Goal: Task Accomplishment & Management: Manage account settings

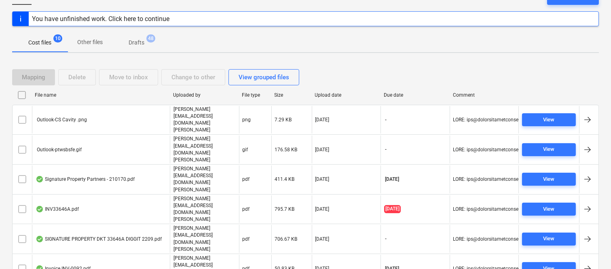
scroll to position [107, 0]
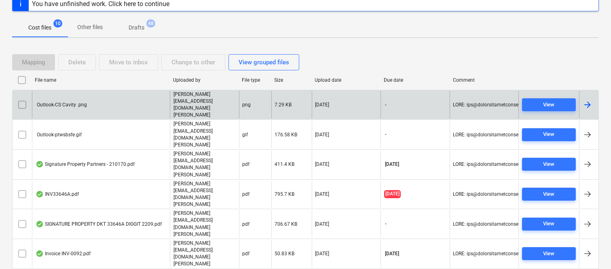
click at [137, 98] on div "Outlook-CS Cavity .png" at bounding box center [101, 105] width 138 height 28
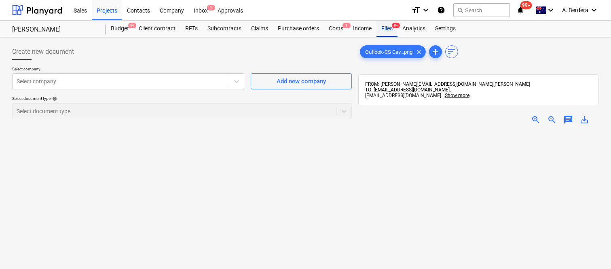
click at [392, 27] on span "9+" at bounding box center [396, 26] width 8 height 6
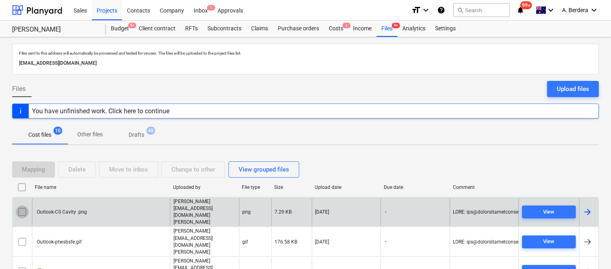
click at [19, 205] on input "checkbox" at bounding box center [22, 211] width 13 height 13
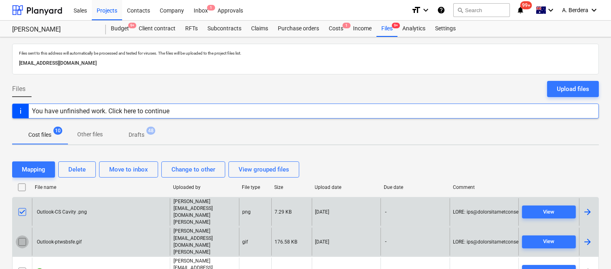
click at [21, 235] on input "checkbox" at bounding box center [22, 241] width 13 height 13
click at [86, 166] on div "Delete" at bounding box center [76, 169] width 17 height 11
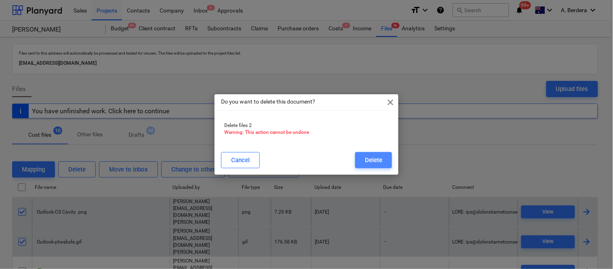
click at [376, 160] on div "Delete" at bounding box center [373, 160] width 17 height 11
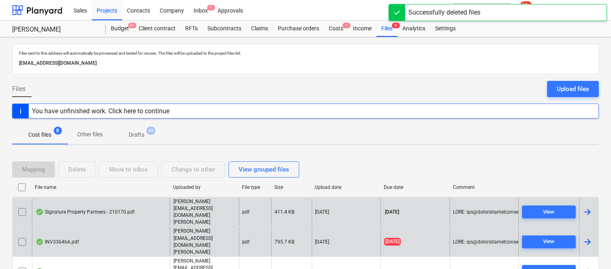
scroll to position [77, 0]
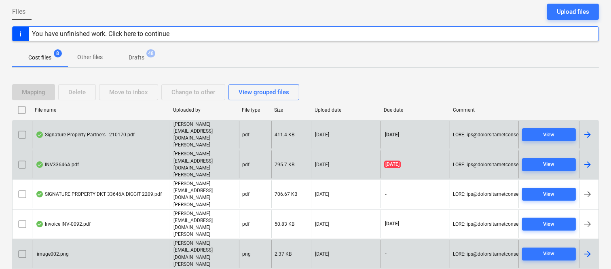
click at [19, 247] on input "checkbox" at bounding box center [22, 253] width 13 height 13
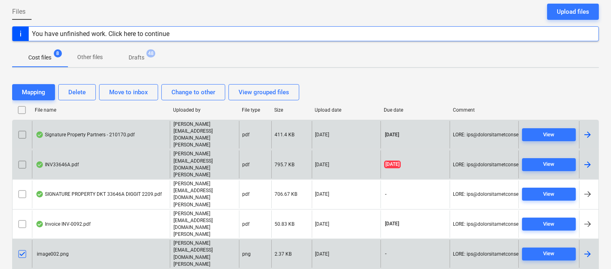
click at [78, 94] on div "Delete" at bounding box center [76, 92] width 17 height 11
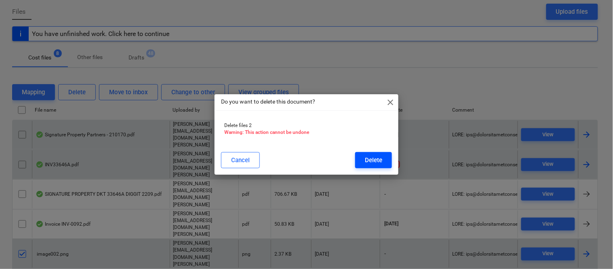
click at [370, 155] on div "Delete" at bounding box center [373, 160] width 17 height 11
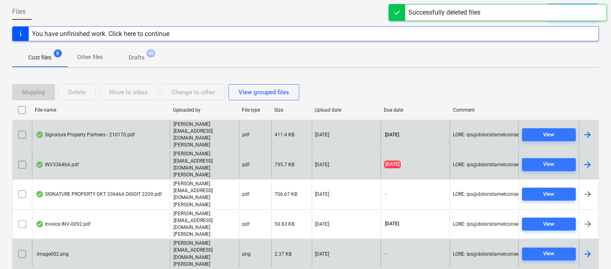
scroll to position [47, 0]
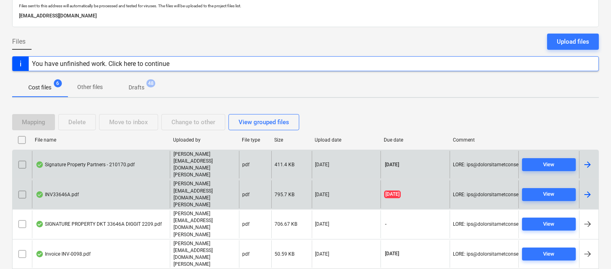
click at [128, 180] on div "INV33646A.pdf" at bounding box center [101, 194] width 138 height 28
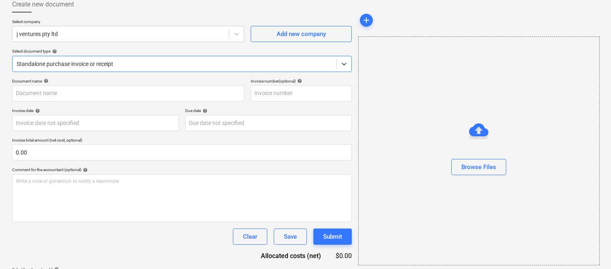
type input "33646A"
type input "[DATE]"
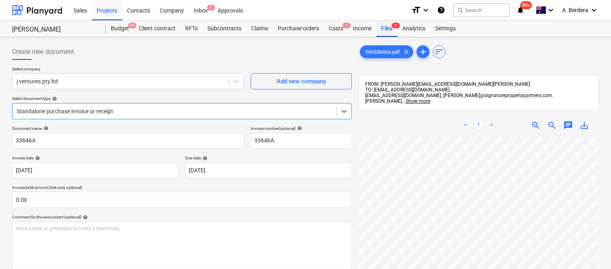
click at [386, 27] on div "Files 6" at bounding box center [386, 29] width 21 height 16
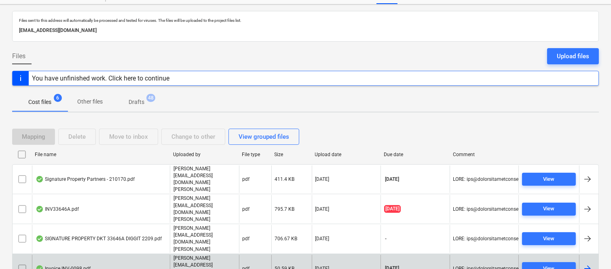
scroll to position [47, 0]
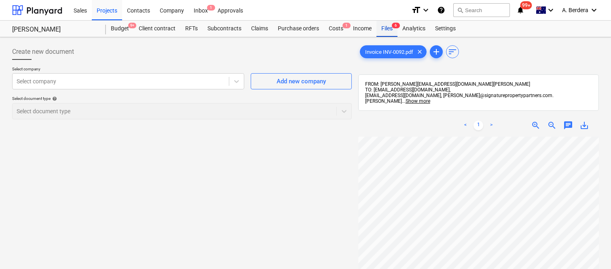
click at [389, 29] on div "Files 6" at bounding box center [386, 29] width 21 height 16
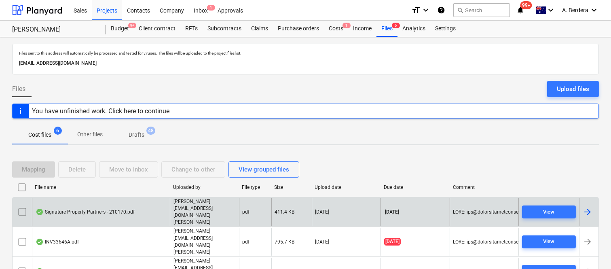
click at [160, 206] on div "Signature Property Partners - 210170.pdf" at bounding box center [101, 212] width 138 height 28
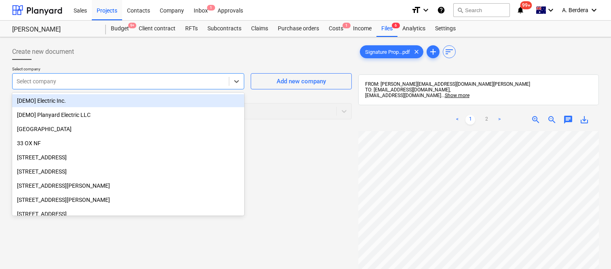
click at [86, 78] on div at bounding box center [121, 81] width 208 height 8
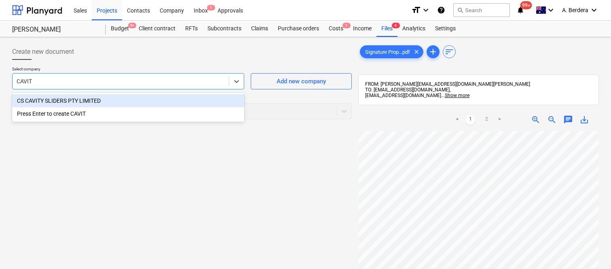
type input "CAVITY"
click at [156, 95] on div "CS CAVITY SLIDERS PTY LIMITED" at bounding box center [128, 100] width 232 height 13
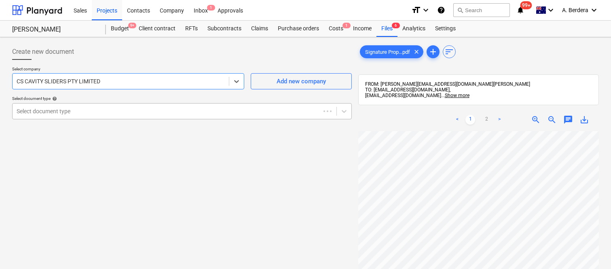
click at [147, 108] on div at bounding box center [166, 111] width 299 height 8
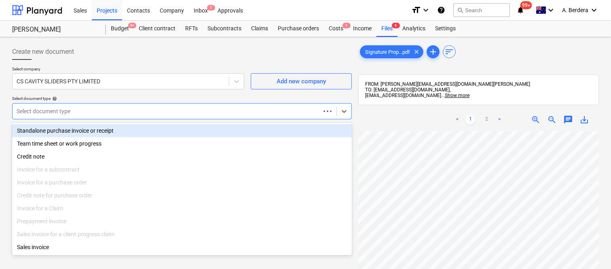
click at [141, 126] on div "Standalone purchase invoice or receipt" at bounding box center [181, 130] width 339 height 13
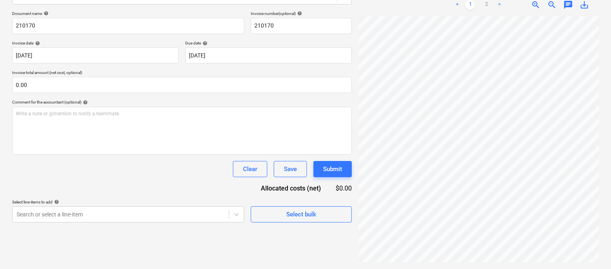
scroll to position [83, 64]
click at [418, 267] on div "Create new document Select company CS CAVITY SLIDERS PTY LIMITED Add new compan…" at bounding box center [305, 95] width 611 height 346
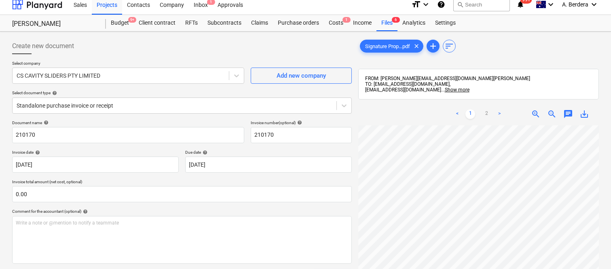
scroll to position [0, 0]
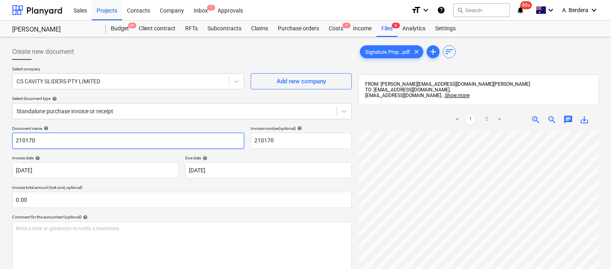
click at [15, 139] on input "210170" at bounding box center [128, 141] width 232 height 16
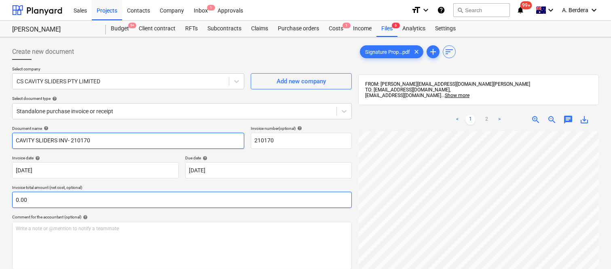
scroll to position [184, 0]
type input "CAVITY SLIDERS INV- 210170"
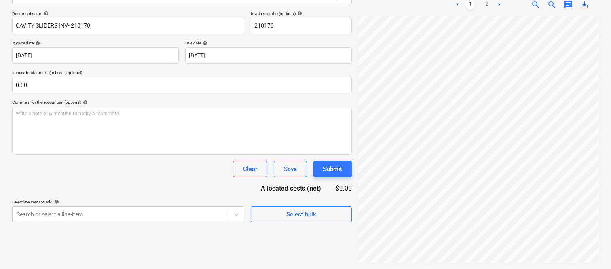
scroll to position [118, 64]
click at [551, 4] on span "zoom_out" at bounding box center [552, 5] width 10 height 10
click at [487, 4] on link "2" at bounding box center [486, 5] width 10 height 10
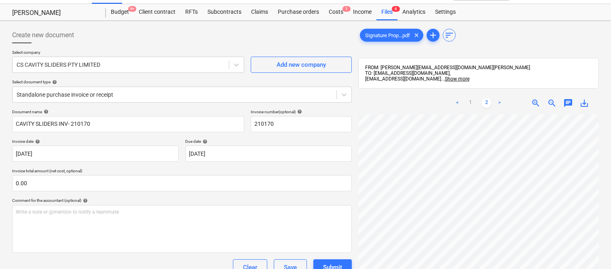
scroll to position [0, 0]
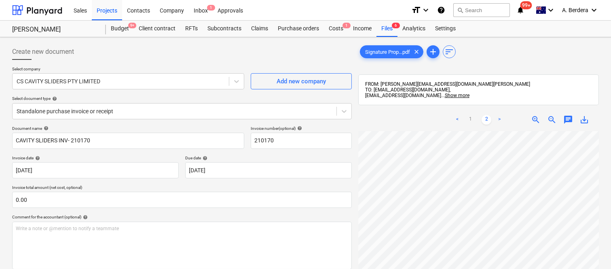
click at [535, 119] on span "zoom_in" at bounding box center [536, 120] width 10 height 10
click at [475, 119] on div "< 1 2 > zoom_in zoom_out chat 0 save_alt" at bounding box center [478, 242] width 240 height 269
click at [471, 119] on link "1" at bounding box center [470, 120] width 10 height 10
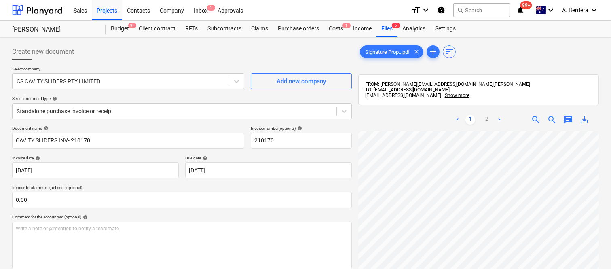
scroll to position [184, 64]
drag, startPoint x: 610, startPoint y: 173, endPoint x: 613, endPoint y: 267, distance: 94.2
click at [611, 268] on html "Sales Projects Contacts Company Inbox 1 Approvals format_size keyboard_arrow_do…" at bounding box center [305, 134] width 611 height 269
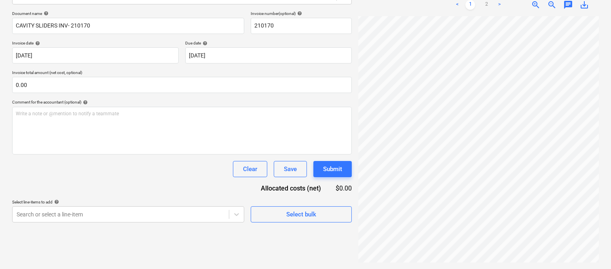
scroll to position [0, 0]
click at [484, 2] on link "2" at bounding box center [486, 5] width 10 height 10
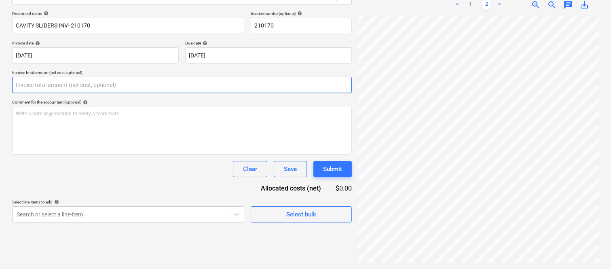
click at [80, 82] on input "text" at bounding box center [181, 85] width 339 height 16
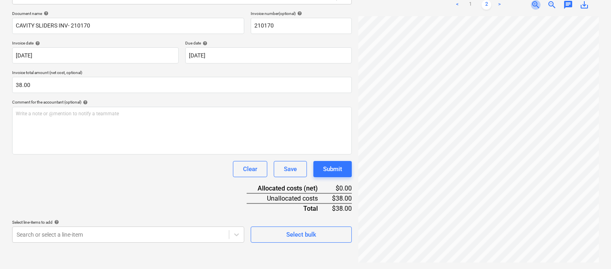
click at [535, 4] on span "zoom_in" at bounding box center [536, 5] width 10 height 10
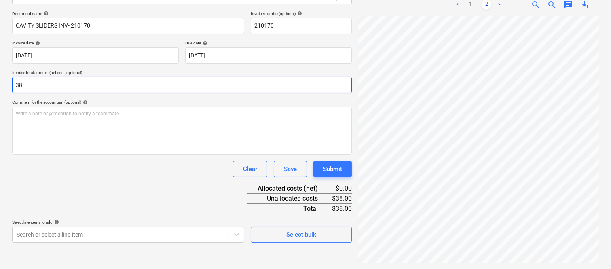
click at [95, 86] on input "38" at bounding box center [181, 85] width 339 height 16
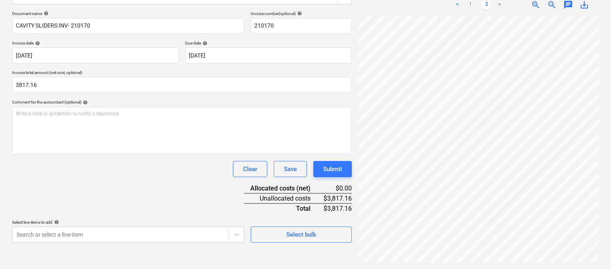
type input "3,817.16"
click at [95, 172] on div "Clear Save Submit" at bounding box center [181, 169] width 339 height 16
click at [72, 154] on body "Sales Projects Contacts Company Inbox 1 Approvals format_size keyboard_arrow_do…" at bounding box center [305, 19] width 611 height 269
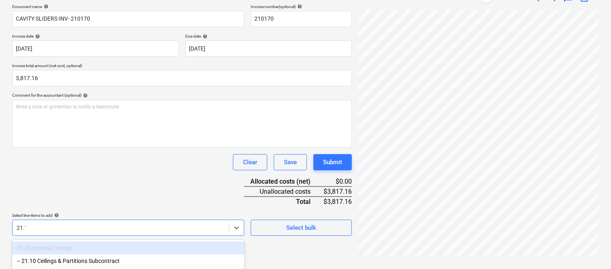
scroll to position [115, 0]
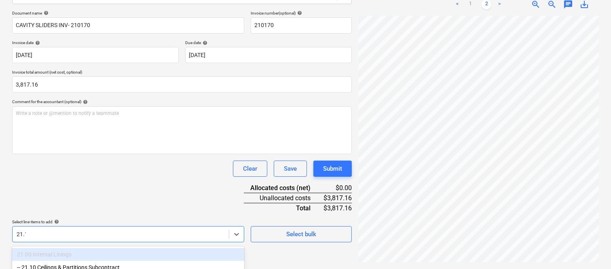
type input "21.10"
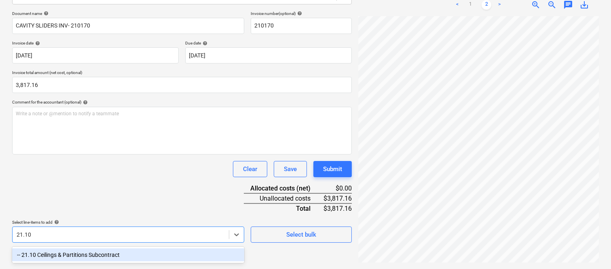
click at [85, 251] on div "-- 21.10 Ceilings & Partitions Subcontract" at bounding box center [128, 254] width 232 height 13
click at [98, 182] on div "Document name help CAVITY SLIDERS INV- 210170 Invoice number (optional) help 21…" at bounding box center [181, 127] width 339 height 232
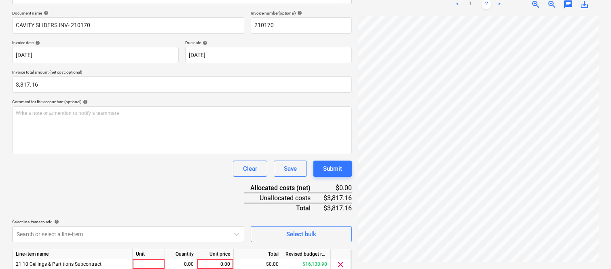
scroll to position [148, 0]
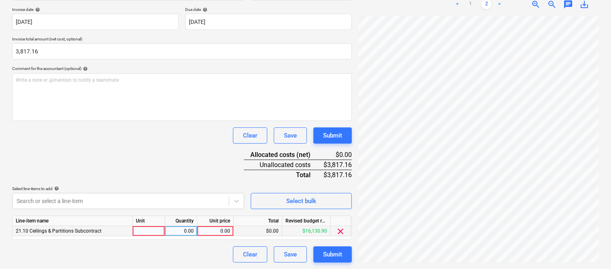
drag, startPoint x: 146, startPoint y: 223, endPoint x: 147, endPoint y: 230, distance: 6.9
click at [146, 224] on div "Unit" at bounding box center [149, 221] width 32 height 10
click at [147, 231] on div at bounding box center [149, 231] width 32 height 10
type input "INVOICE"
click at [181, 227] on div "0.00" at bounding box center [180, 231] width 25 height 10
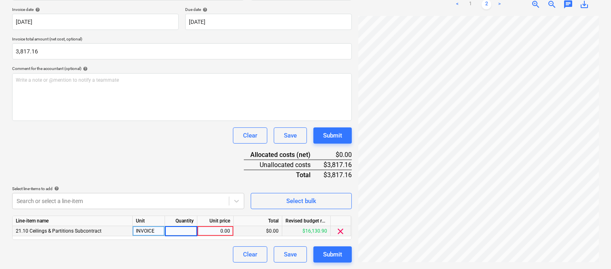
type input "1"
click at [213, 230] on div "0.00" at bounding box center [214, 231] width 29 height 10
type input "3817.16"
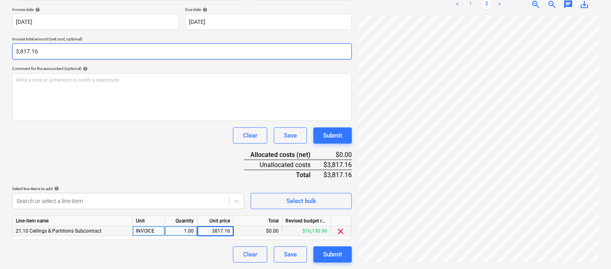
click at [60, 48] on input "3,817.16" at bounding box center [181, 51] width 339 height 16
type input "3817.16"
click at [60, 48] on input "3817.16" at bounding box center [181, 51] width 339 height 16
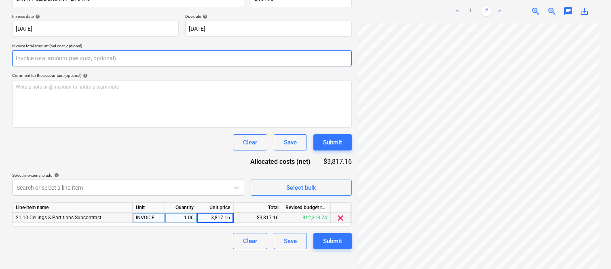
scroll to position [142, 0]
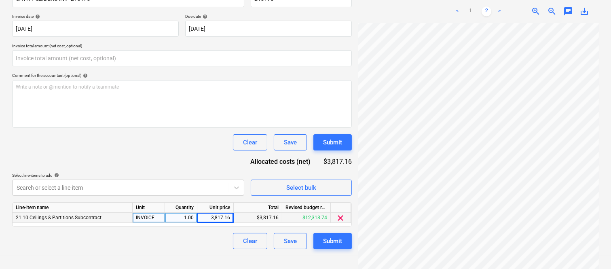
type input "0.00"
click at [219, 216] on div "3,817.16" at bounding box center [214, 218] width 29 height 10
click at [219, 216] on input "3817.16" at bounding box center [215, 218] width 36 height 10
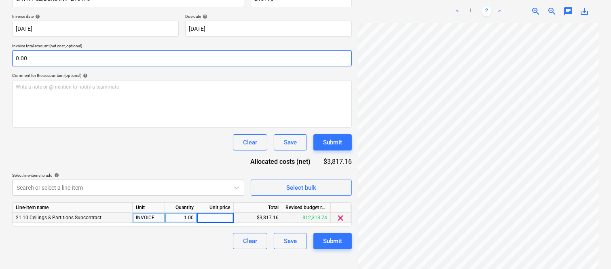
click at [104, 55] on input "0.00" at bounding box center [181, 58] width 339 height 16
click at [74, 55] on input "text" at bounding box center [181, 58] width 339 height 16
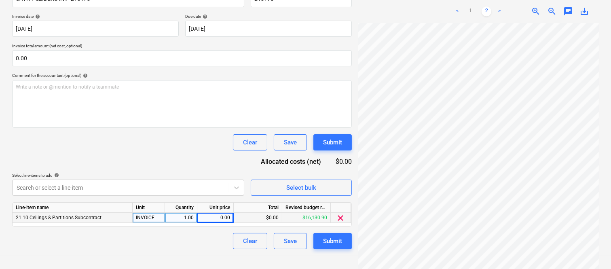
type input "0.00"
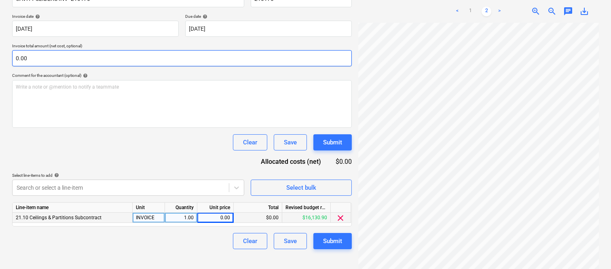
click at [24, 55] on input "0.00" at bounding box center [181, 58] width 339 height 16
paste input "3,470.14"
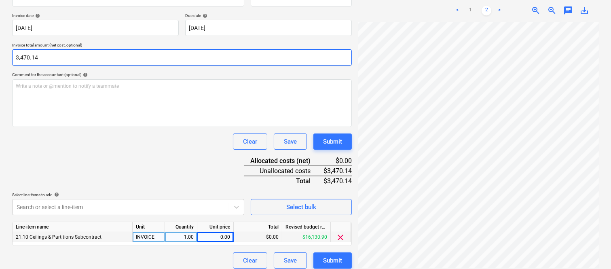
type input "3,470.14"
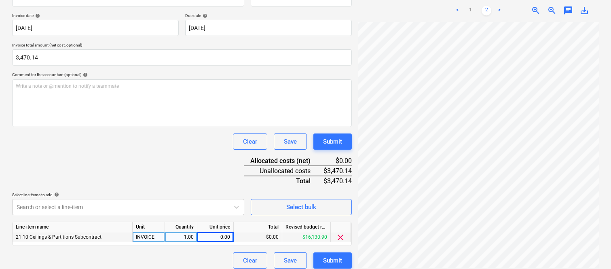
click at [55, 141] on div "Clear Save Submit" at bounding box center [181, 141] width 339 height 16
click at [174, 158] on div "Document name help CAVITY SLIDERS INV- 210170 Invoice number (optional) help 21…" at bounding box center [181, 125] width 339 height 285
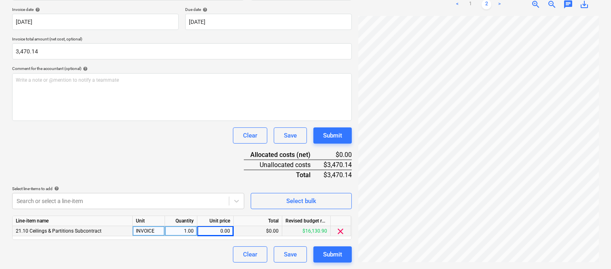
click at [227, 228] on div "0.00" at bounding box center [214, 231] width 29 height 10
type input "3,470.14"
click at [175, 253] on div "Clear Save Submit" at bounding box center [181, 254] width 339 height 16
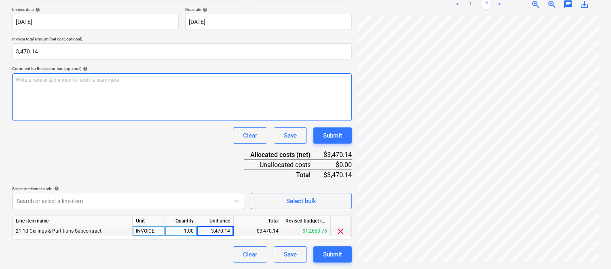
click at [144, 81] on p "Write a note or @mention to notify a teammate [PERSON_NAME]" at bounding box center [182, 80] width 332 height 7
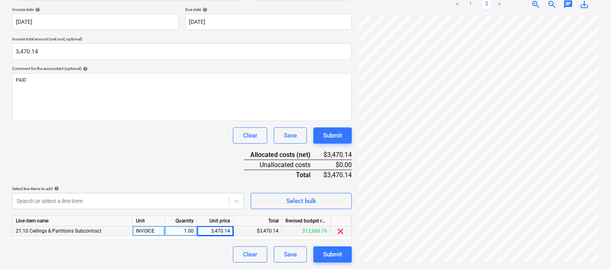
click at [110, 138] on div "Clear Save Submit" at bounding box center [181, 135] width 339 height 16
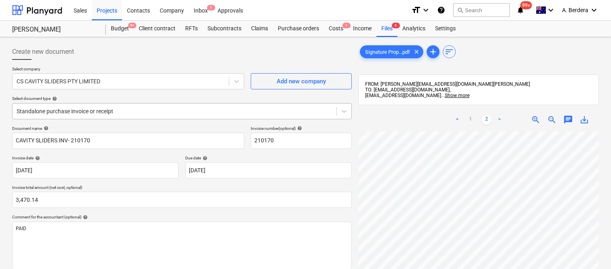
click at [132, 108] on div at bounding box center [175, 111] width 316 height 8
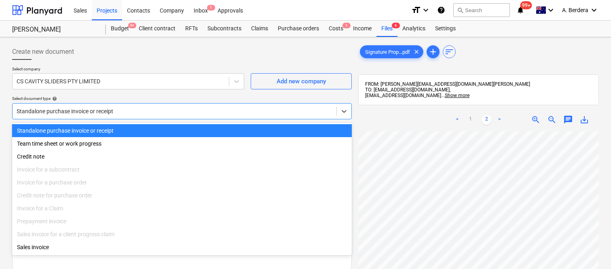
click at [144, 124] on div "Standalone purchase invoice or receipt" at bounding box center [181, 130] width 339 height 13
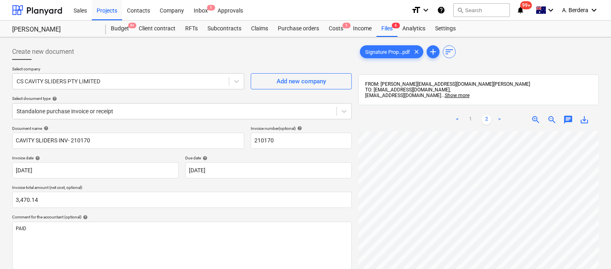
scroll to position [0, 0]
click at [575, 268] on html "Sales Projects Contacts Company Inbox 1 Approvals format_size keyboard_arrow_do…" at bounding box center [305, 134] width 611 height 269
click at [550, 121] on span "zoom_out" at bounding box center [552, 120] width 10 height 10
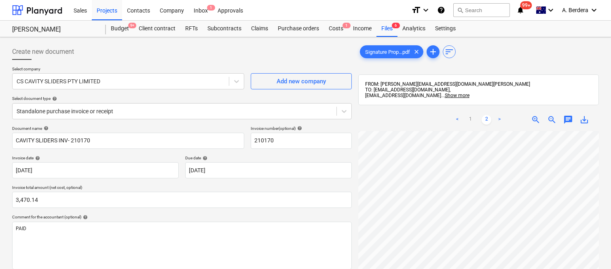
scroll to position [0, 64]
click at [471, 123] on link "1" at bounding box center [470, 120] width 10 height 10
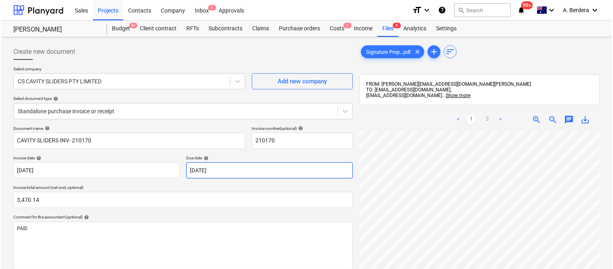
scroll to position [148, 0]
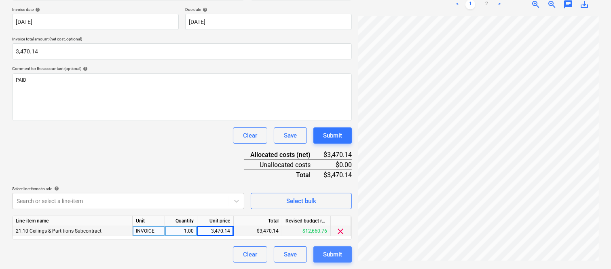
click at [338, 253] on div "Submit" at bounding box center [332, 254] width 19 height 11
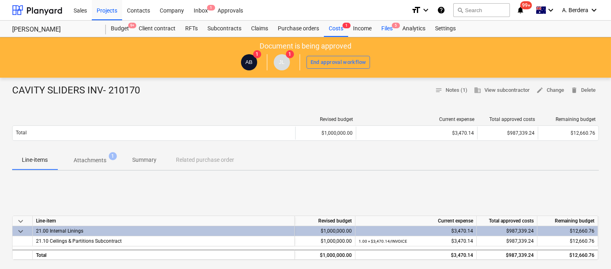
click at [389, 27] on div "Files 5" at bounding box center [386, 29] width 21 height 16
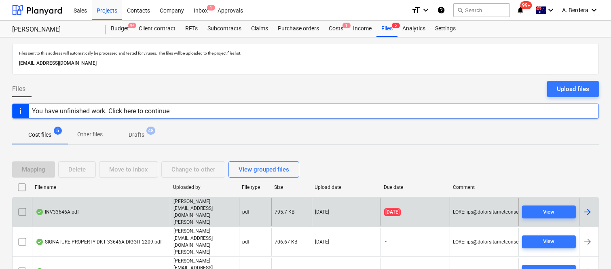
click at [119, 204] on div "INV33646A.pdf" at bounding box center [101, 212] width 138 height 28
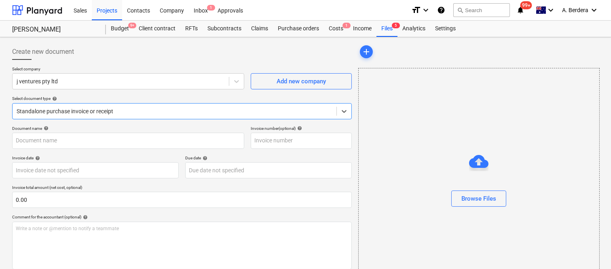
type input "33646A"
type input "[DATE]"
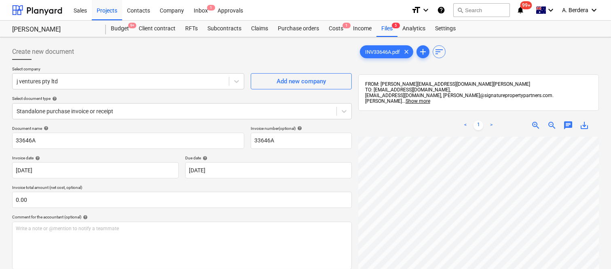
scroll to position [6, 64]
click at [111, 78] on div at bounding box center [121, 81] width 208 height 8
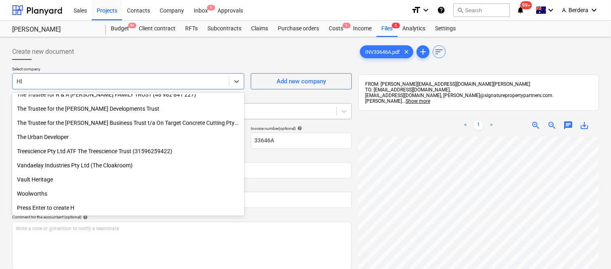
scroll to position [487, 0]
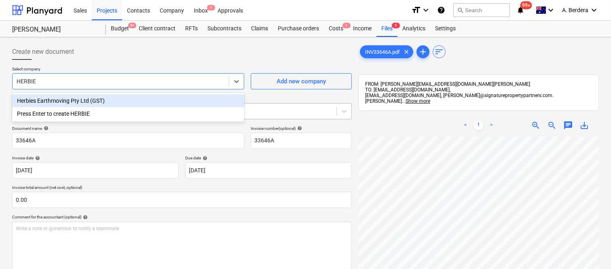
type input "HERBIES"
click at [131, 96] on div "Herbies Earthmoving Pty Ltd (GST)" at bounding box center [128, 100] width 232 height 13
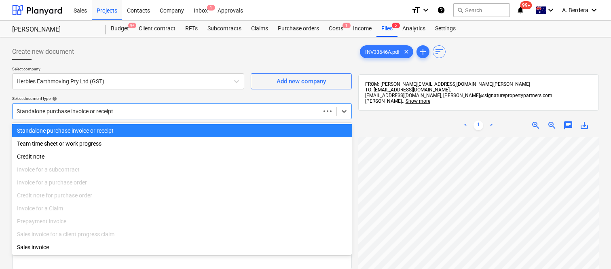
click at [138, 107] on div at bounding box center [166, 111] width 299 height 8
click at [147, 128] on div "Standalone purchase invoice or receipt" at bounding box center [181, 130] width 339 height 13
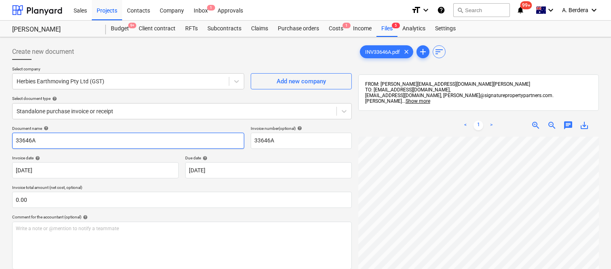
click at [13, 139] on input "33646A" at bounding box center [128, 141] width 232 height 16
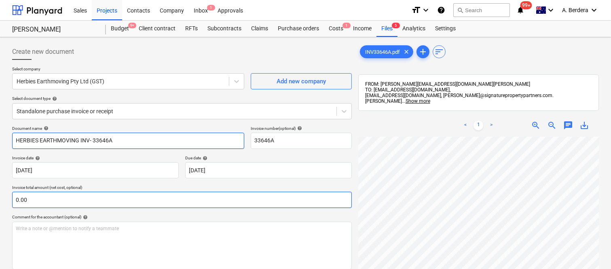
type input "HERBIES EARTHMOVING INV- 33646A"
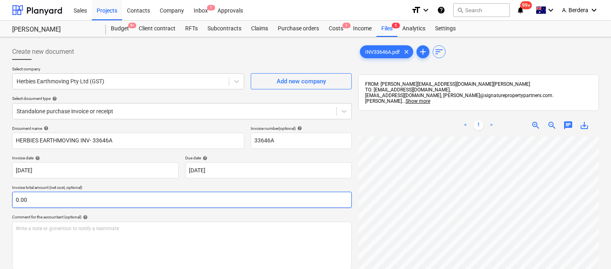
scroll to position [97, 64]
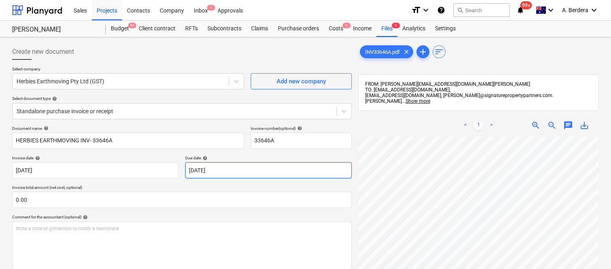
click at [279, 164] on body "Sales Projects Contacts Company Inbox 1 Approvals format_size keyboard_arrow_do…" at bounding box center [305, 134] width 611 height 269
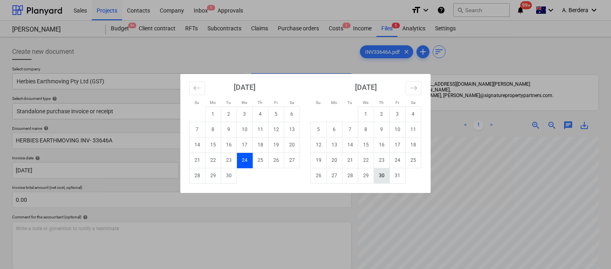
click at [382, 179] on td "30" at bounding box center [382, 175] width 16 height 15
type input "[DATE]"
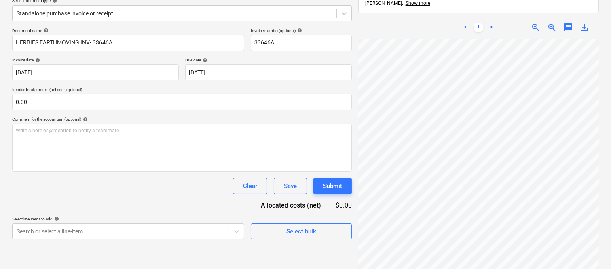
scroll to position [115, 0]
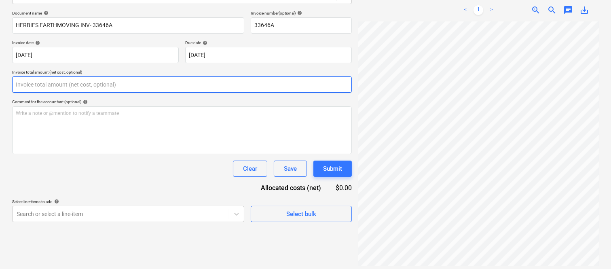
click at [49, 82] on input "text" at bounding box center [181, 84] width 339 height 16
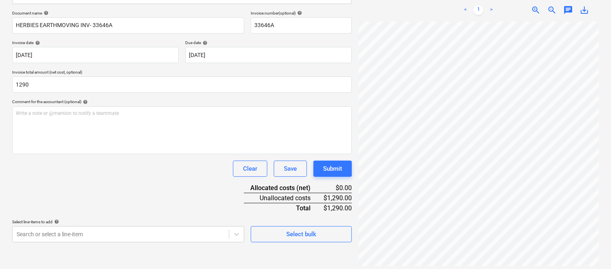
type input "1,290.00"
click at [73, 170] on div "Clear Save Submit" at bounding box center [181, 168] width 339 height 16
click at [112, 154] on body "Sales Projects Contacts Company Inbox 1 Approvals format_size keyboard_arrow_do…" at bounding box center [305, 19] width 611 height 269
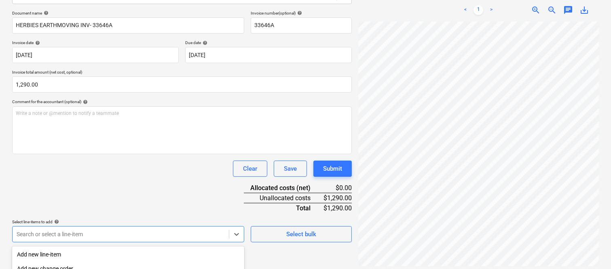
scroll to position [215, 0]
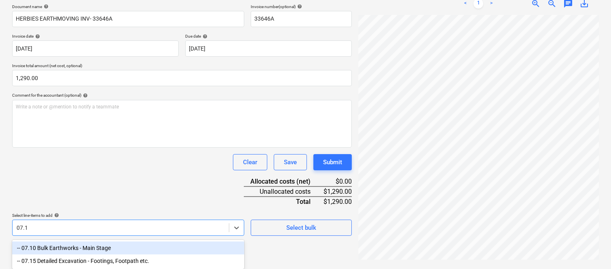
type input "07.10"
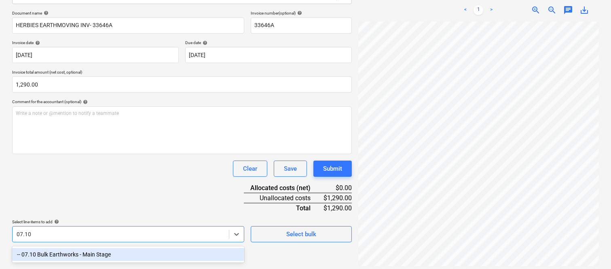
click at [103, 253] on div "-- 07.10 Bulk Earthworks - Main Stage" at bounding box center [128, 254] width 232 height 13
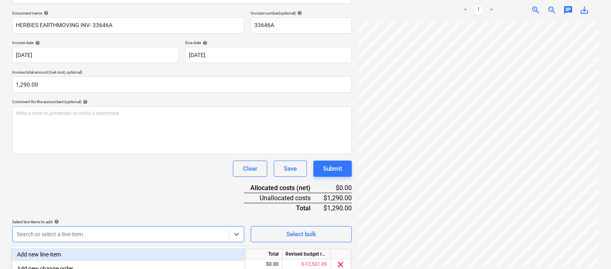
click at [103, 183] on div "Document name help HERBIES EARTHMOVING INV- 33646A Invoice number (optional) he…" at bounding box center [181, 153] width 339 height 285
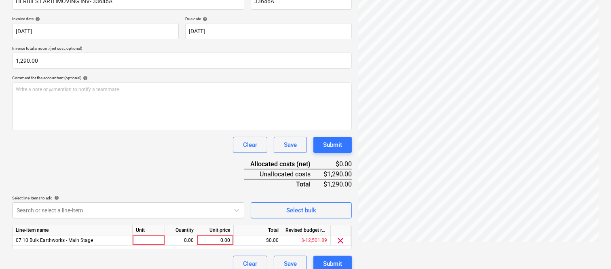
scroll to position [148, 0]
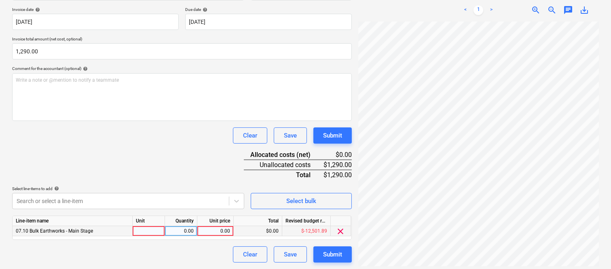
click at [145, 231] on div at bounding box center [149, 231] width 32 height 10
type input "INVOICE"
click at [178, 232] on div "0.00" at bounding box center [180, 231] width 25 height 10
type input "1"
click at [213, 232] on div "0.00" at bounding box center [214, 231] width 29 height 10
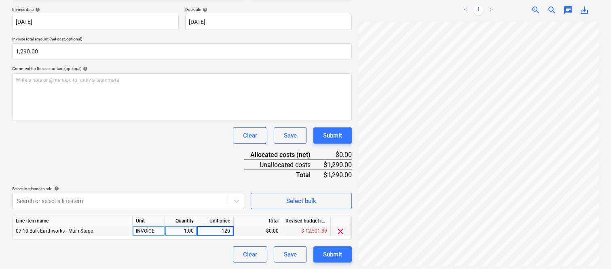
type input "1290"
click at [170, 246] on div "Clear Save Submit" at bounding box center [181, 254] width 339 height 16
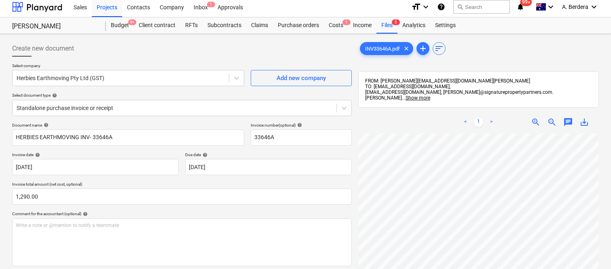
scroll to position [0, 0]
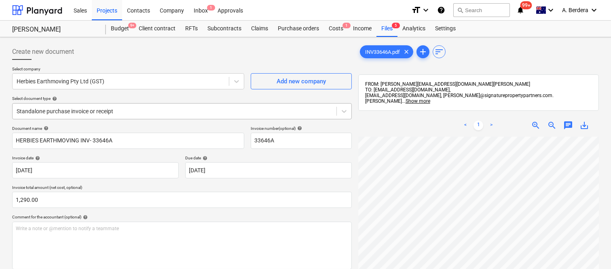
click at [155, 110] on div at bounding box center [175, 111] width 316 height 8
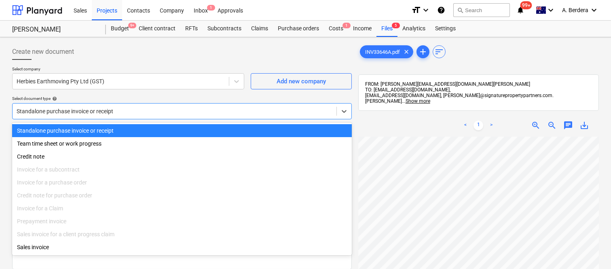
click at [171, 133] on div "Standalone purchase invoice or receipt" at bounding box center [181, 130] width 339 height 13
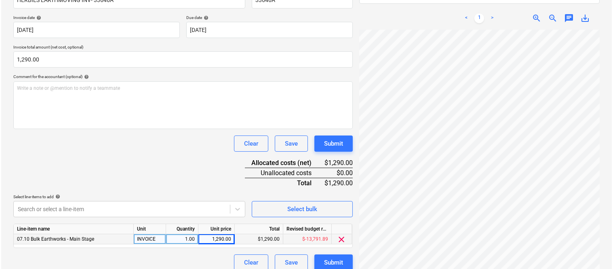
scroll to position [148, 0]
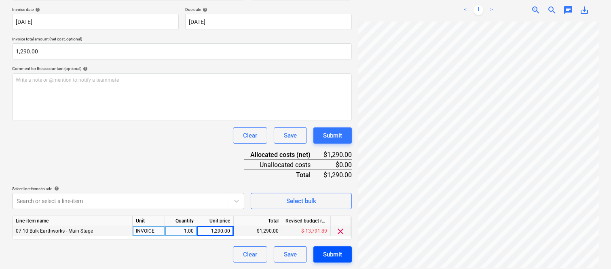
click at [335, 259] on div "Submit" at bounding box center [332, 254] width 19 height 11
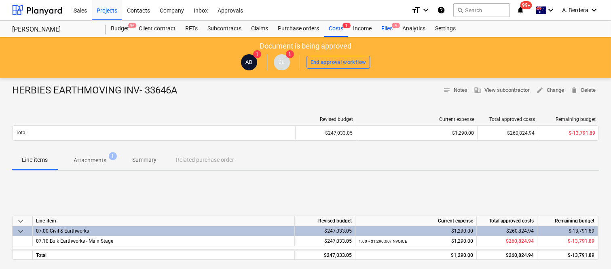
click at [387, 27] on div "Files 4" at bounding box center [386, 29] width 21 height 16
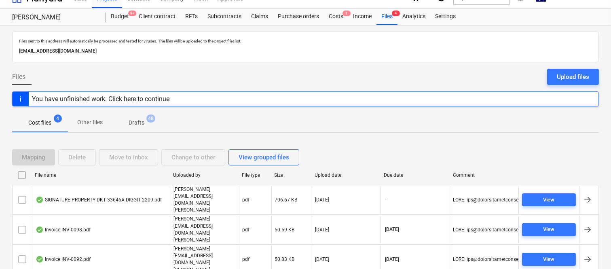
scroll to position [17, 0]
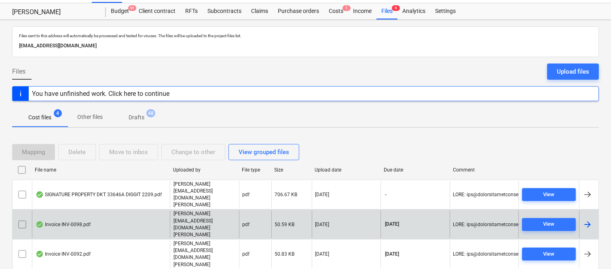
click at [150, 210] on div "Invoice INV-0098.pdf" at bounding box center [101, 224] width 138 height 28
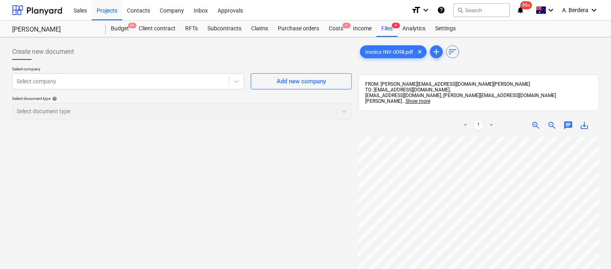
scroll to position [7, 64]
click at [127, 77] on div "Select company" at bounding box center [121, 81] width 216 height 11
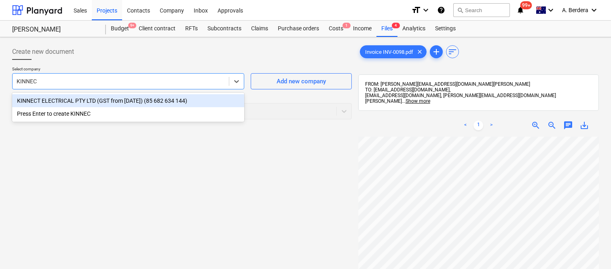
type input "KINNECT"
click at [112, 99] on div "KINNECT ELECTRICAL PTY LTD (GST from [DATE]) (85 682 634 144)" at bounding box center [128, 100] width 232 height 13
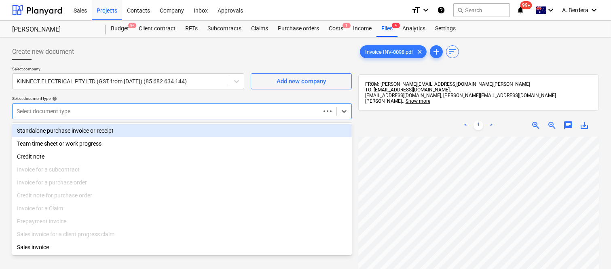
click at [110, 107] on div at bounding box center [166, 111] width 299 height 8
click at [119, 133] on div "Standalone purchase invoice or receipt" at bounding box center [181, 130] width 339 height 13
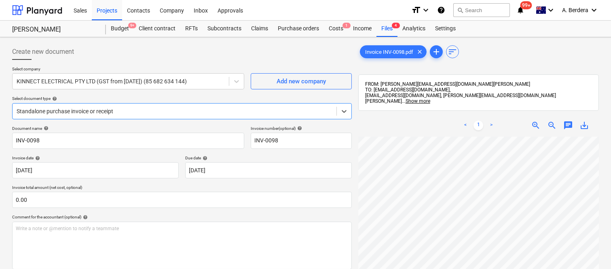
click at [158, 104] on div "Standalone purchase invoice or receipt" at bounding box center [181, 111] width 339 height 16
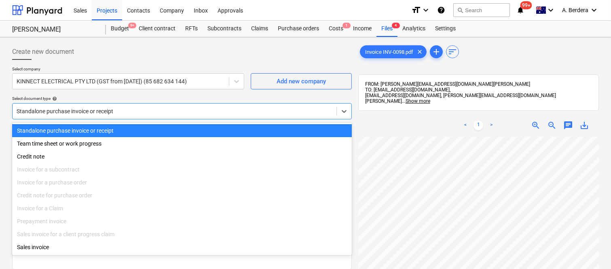
click at [168, 131] on div "Standalone purchase invoice or receipt" at bounding box center [181, 130] width 339 height 13
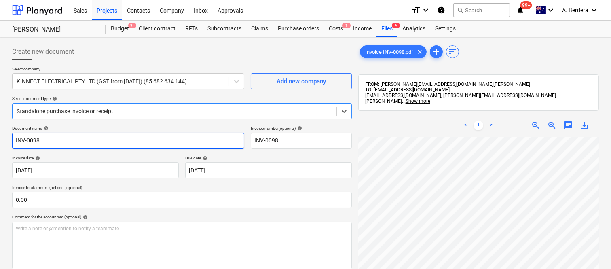
click at [13, 140] on input "INV-0098" at bounding box center [128, 141] width 232 height 16
type input "KINNECT ELECTRICAL INV-0098"
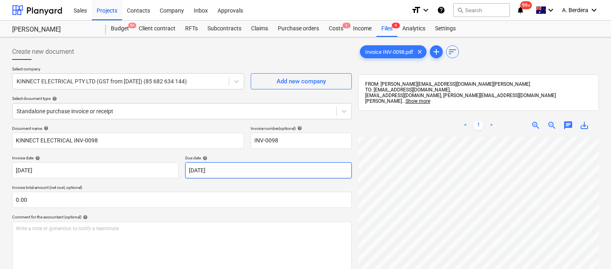
scroll to position [158, 64]
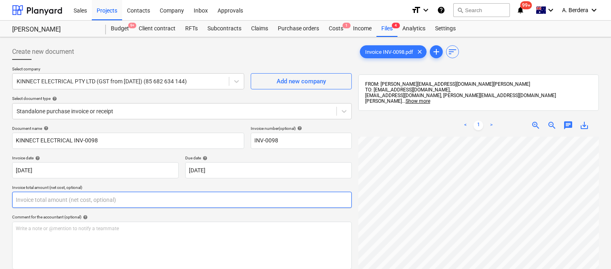
click at [111, 202] on input "text" at bounding box center [181, 200] width 339 height 16
click at [114, 200] on input "30000" at bounding box center [181, 200] width 339 height 16
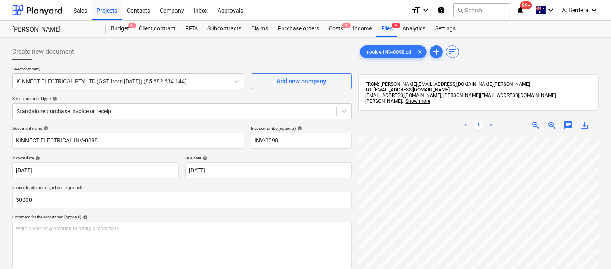
type input "30,000.00"
click at [120, 215] on div "Comment for the accountant (optional) help" at bounding box center [181, 216] width 339 height 5
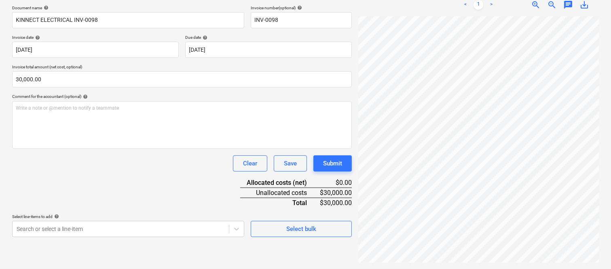
click at [156, 184] on div "Document name help KINNECT ELECTRICAL INV-0098 Invoice number (optional) help I…" at bounding box center [181, 121] width 339 height 232
click at [116, 148] on body "Sales Projects Contacts Company Inbox Approvals format_size keyboard_arrow_down…" at bounding box center [305, 14] width 611 height 269
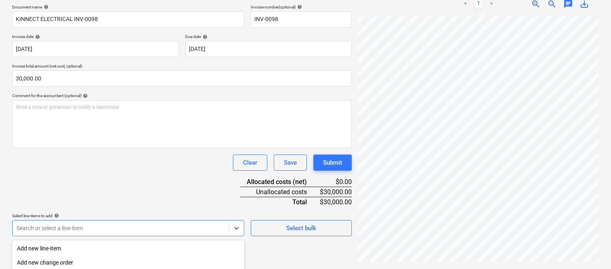
scroll to position [215, 0]
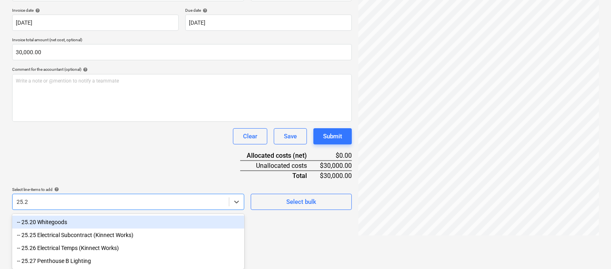
type input "25.26"
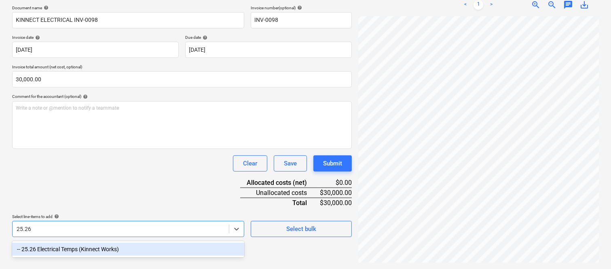
scroll to position [121, 0]
click at [114, 248] on div "-- 25.26 Electrical Temps (Kinnect Works)" at bounding box center [128, 248] width 232 height 13
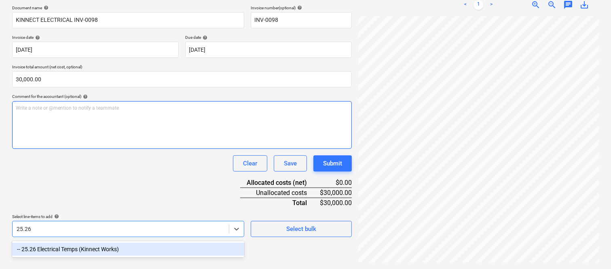
click at [95, 138] on div "Write a note or @mention to notify a teammate [PERSON_NAME]" at bounding box center [181, 125] width 339 height 48
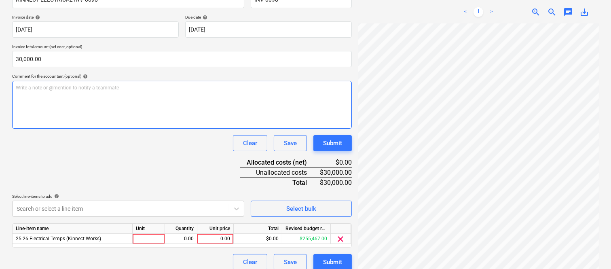
scroll to position [148, 0]
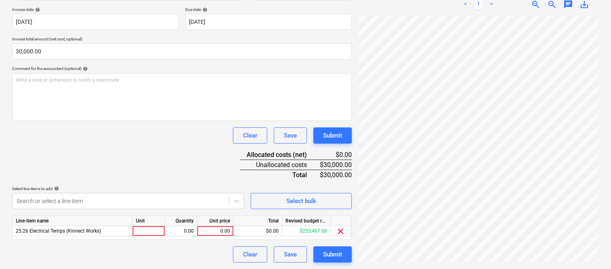
drag, startPoint x: 150, startPoint y: 233, endPoint x: 156, endPoint y: 240, distance: 9.2
click at [150, 233] on div at bounding box center [149, 231] width 32 height 10
type input "INVOICE"
click at [182, 232] on div "0.00" at bounding box center [180, 231] width 25 height 10
type input "1"
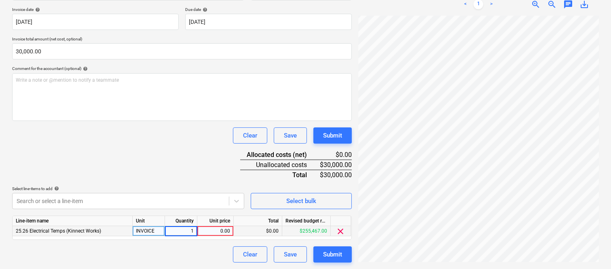
click at [213, 232] on div "0.00" at bounding box center [214, 231] width 29 height 10
type input "30000"
click at [203, 246] on div "Clear Save Submit" at bounding box center [181, 254] width 339 height 16
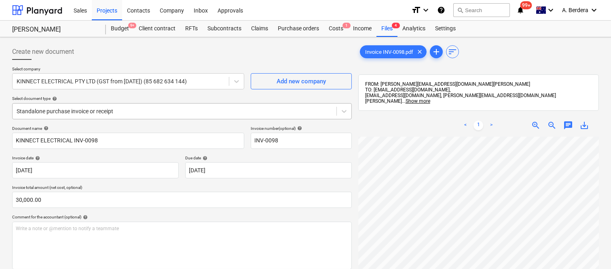
click at [169, 107] on div at bounding box center [175, 111] width 316 height 8
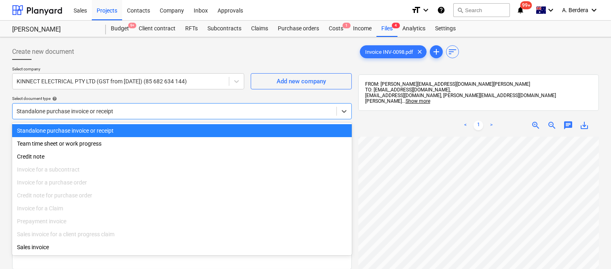
click at [193, 132] on div "Standalone purchase invoice or receipt" at bounding box center [181, 130] width 339 height 13
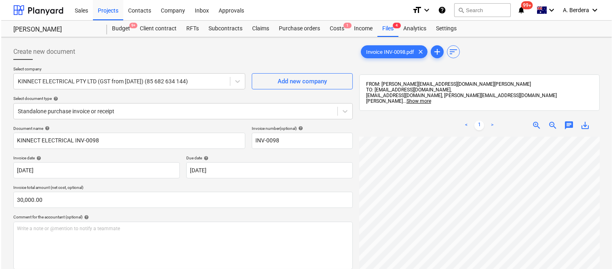
scroll to position [148, 0]
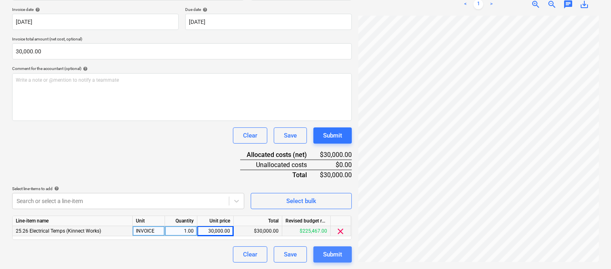
click at [331, 258] on div "Submit" at bounding box center [332, 254] width 19 height 11
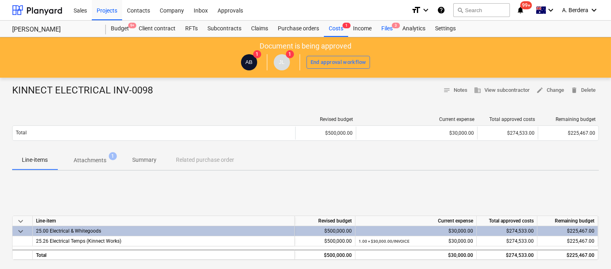
click at [385, 29] on div "Files 3" at bounding box center [386, 29] width 21 height 16
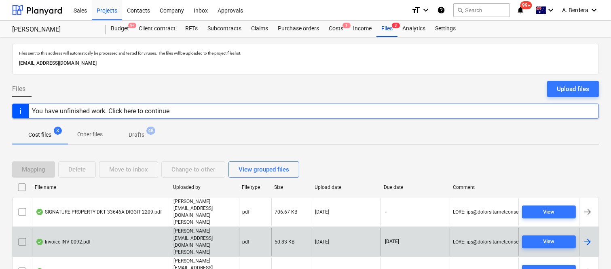
click at [100, 227] on div "Invoice INV-0092.pdf" at bounding box center [101, 241] width 138 height 28
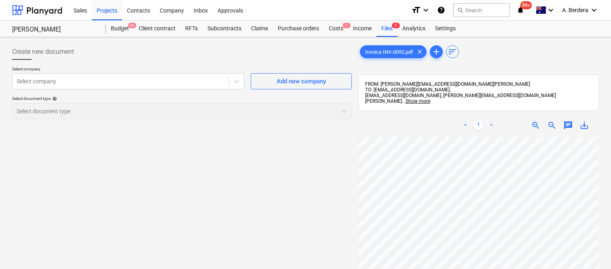
scroll to position [0, 64]
click at [192, 82] on div at bounding box center [121, 81] width 208 height 8
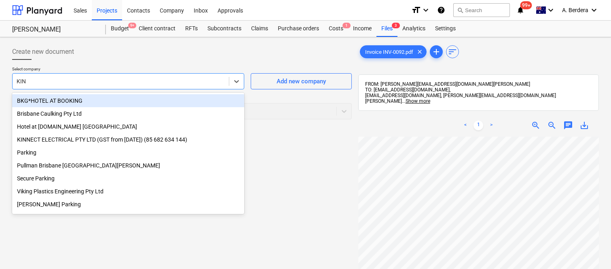
type input "[PERSON_NAME]"
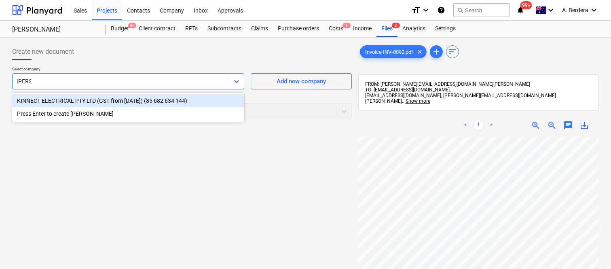
click at [171, 97] on div "KINNECT ELECTRICAL PTY LTD (GST from [DATE]) (85 682 634 144)" at bounding box center [128, 100] width 232 height 13
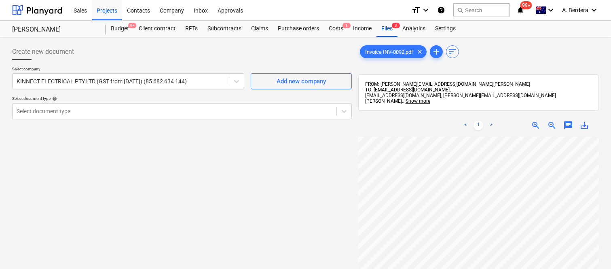
scroll to position [17, 33]
click at [203, 105] on div "Select document type" at bounding box center [175, 110] width 324 height 11
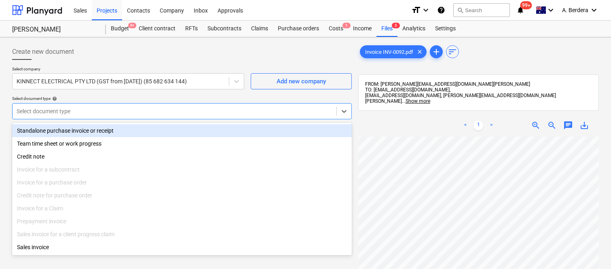
click at [200, 126] on div "Standalone purchase invoice or receipt" at bounding box center [181, 130] width 339 height 13
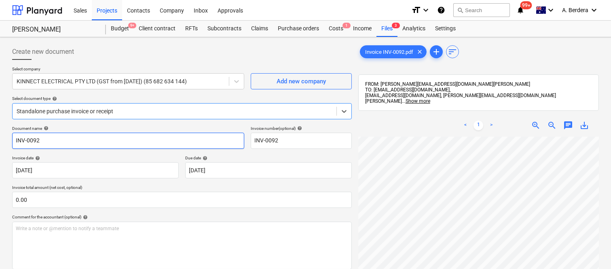
click at [13, 140] on input "INV-0092" at bounding box center [128, 141] width 232 height 16
drag, startPoint x: 116, startPoint y: 142, endPoint x: 116, endPoint y: 147, distance: 4.5
click at [116, 142] on input "KINNECT ELECTRICAL INV-0092" at bounding box center [128, 141] width 232 height 16
type input "KINNECT ELECTRICAL INV-0092"
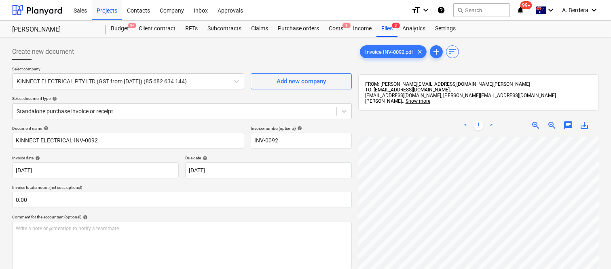
click at [111, 154] on div "Document name help KINNECT ELECTRICAL INV-0092 Invoice number (optional) help I…" at bounding box center [181, 231] width 339 height 211
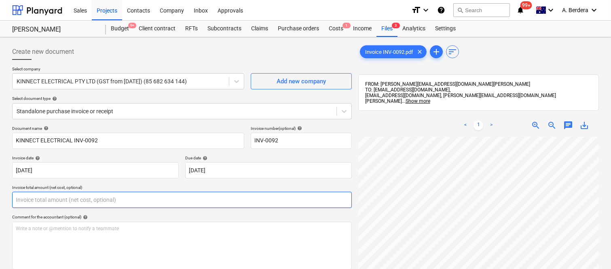
click at [142, 198] on input "text" at bounding box center [181, 200] width 339 height 16
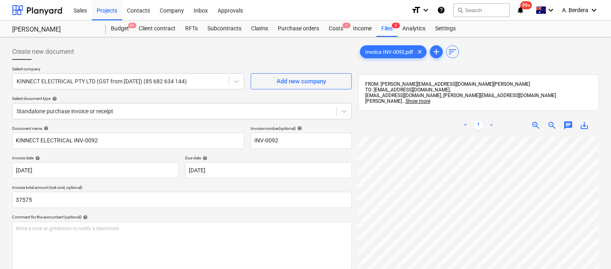
type input "37,575.00"
click at [147, 213] on div "Document name help KINNECT ELECTRICAL INV-0092 Invoice number (optional) help I…" at bounding box center [181, 242] width 339 height 232
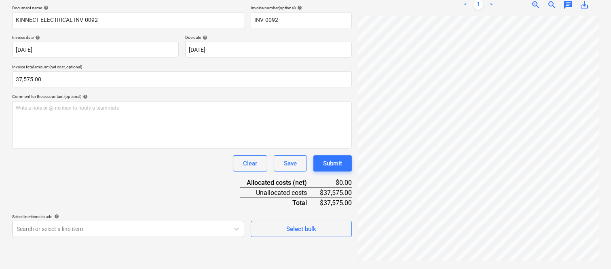
click at [143, 175] on div "Document name help KINNECT ELECTRICAL INV-0092 Invoice number (optional) help I…" at bounding box center [181, 121] width 339 height 232
click at [149, 148] on body "Sales Projects Contacts Company Inbox Approvals format_size keyboard_arrow_down…" at bounding box center [305, 14] width 611 height 269
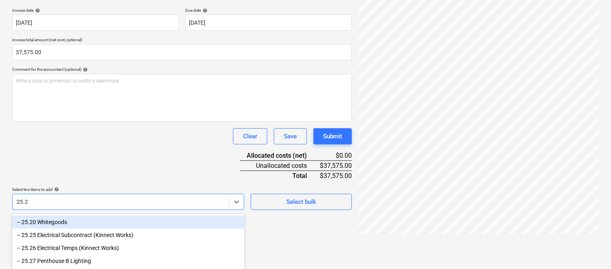
type input "25.26"
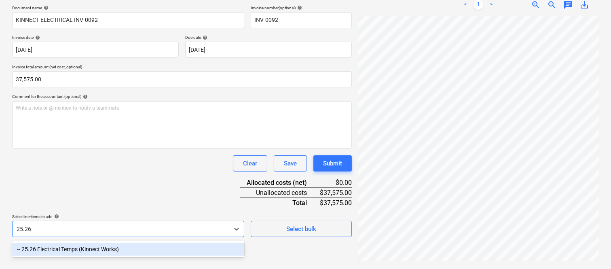
drag, startPoint x: 124, startPoint y: 247, endPoint x: 126, endPoint y: 156, distance: 90.9
click at [124, 245] on div "-- 25.26 Electrical Temps (Kinnect Works)" at bounding box center [128, 248] width 232 height 13
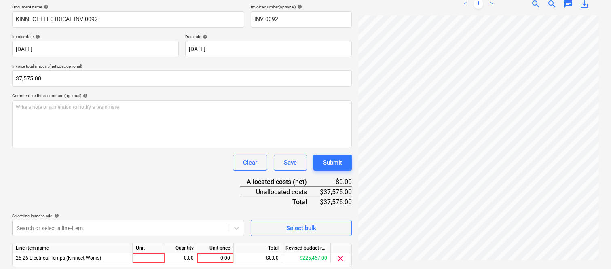
click at [126, 156] on div "Clear Save Submit" at bounding box center [181, 162] width 339 height 16
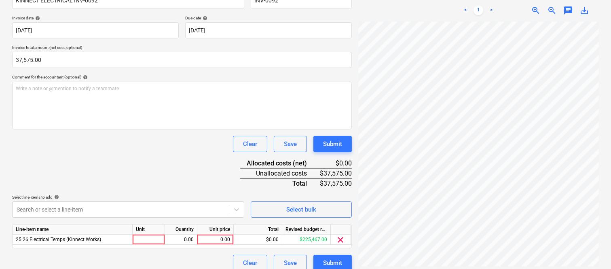
scroll to position [148, 0]
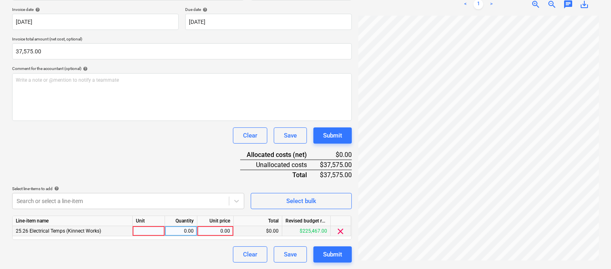
click at [164, 231] on div at bounding box center [149, 231] width 32 height 10
type input "INVOICE"
click at [183, 230] on div "0.00" at bounding box center [180, 231] width 25 height 10
type input "1"
click at [224, 232] on div "0.00" at bounding box center [214, 231] width 29 height 10
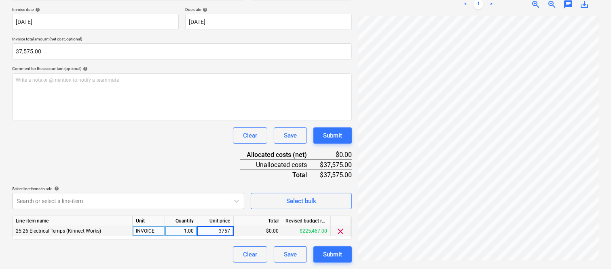
type input "37575"
click at [213, 251] on div "Clear Save Submit" at bounding box center [181, 254] width 339 height 16
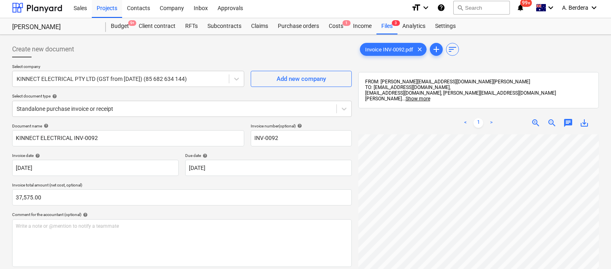
scroll to position [0, 0]
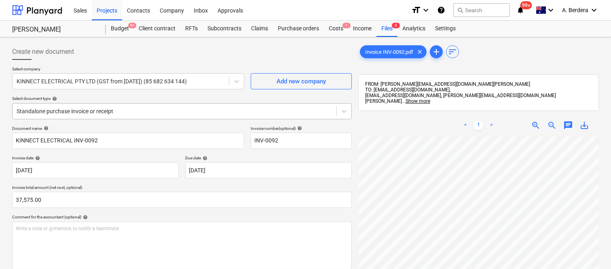
click at [175, 104] on div "Standalone purchase invoice or receipt" at bounding box center [181, 111] width 339 height 16
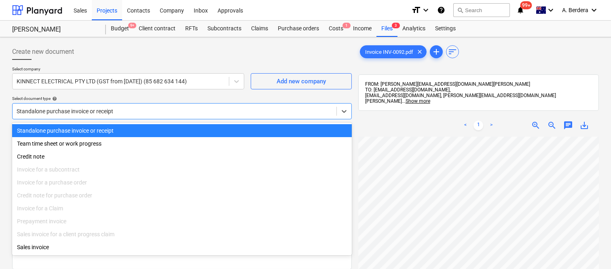
click at [181, 126] on div "Standalone purchase invoice or receipt" at bounding box center [181, 130] width 339 height 13
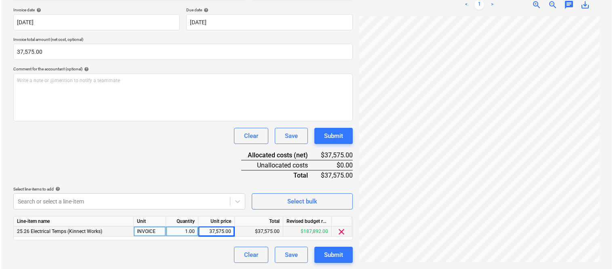
scroll to position [148, 0]
click at [335, 256] on div "Submit" at bounding box center [332, 254] width 19 height 11
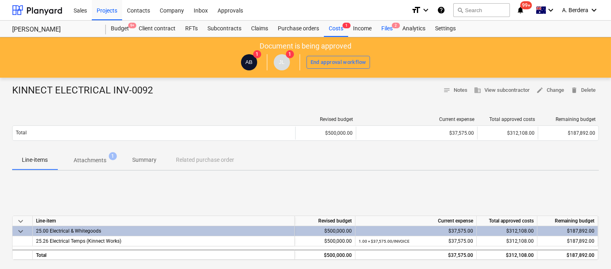
click at [390, 27] on div "Files 2" at bounding box center [386, 29] width 21 height 16
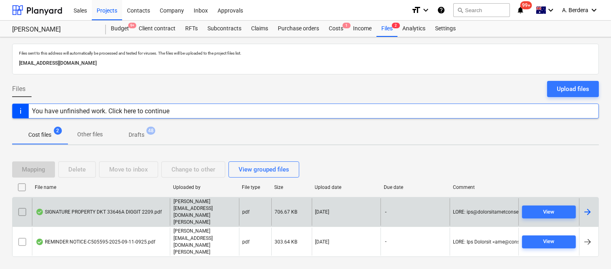
click at [127, 215] on div "SIGNATURE PROPERTY DKT 33646A DIGGIT 2209.pdf" at bounding box center [99, 211] width 126 height 6
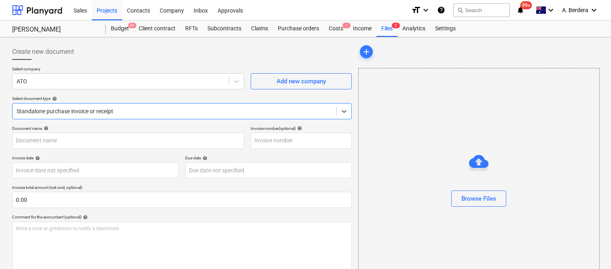
type input "SIGNATURE PROPERTY DKT 33646A DIGGIT 2209.pdf"
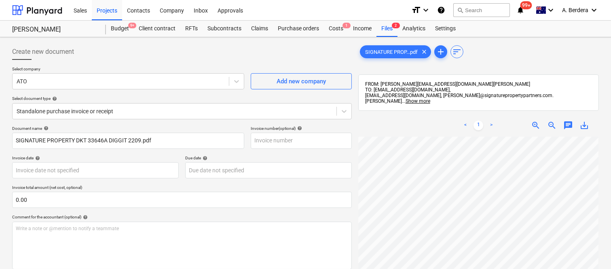
scroll to position [0, 7]
click at [388, 29] on div "Files 2" at bounding box center [386, 29] width 21 height 16
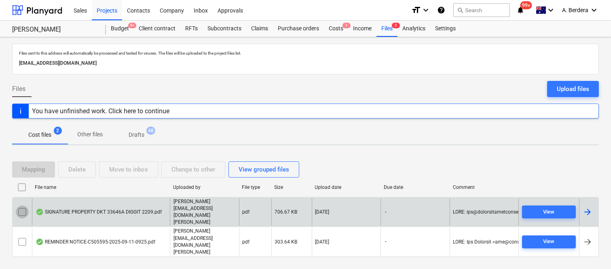
click at [16, 218] on input "checkbox" at bounding box center [22, 211] width 13 height 13
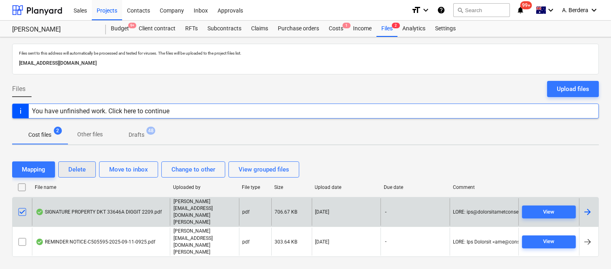
click at [83, 175] on div "Delete" at bounding box center [76, 169] width 17 height 11
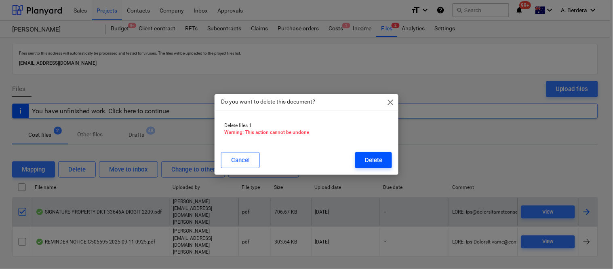
click at [378, 162] on div "Delete" at bounding box center [373, 160] width 17 height 11
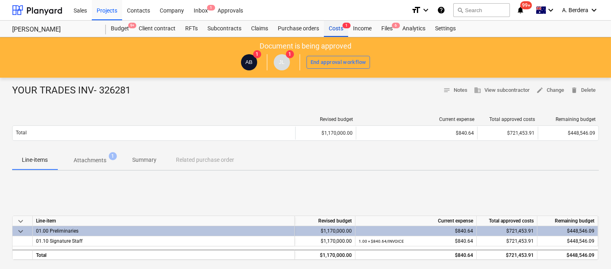
click at [333, 26] on div "Costs 1" at bounding box center [336, 29] width 24 height 16
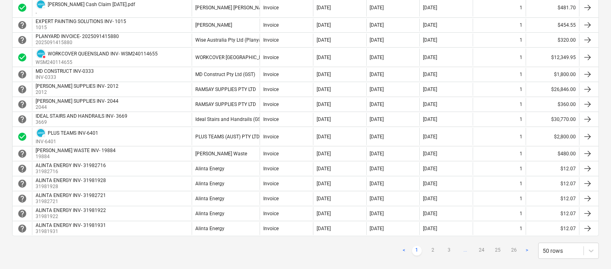
scroll to position [714, 0]
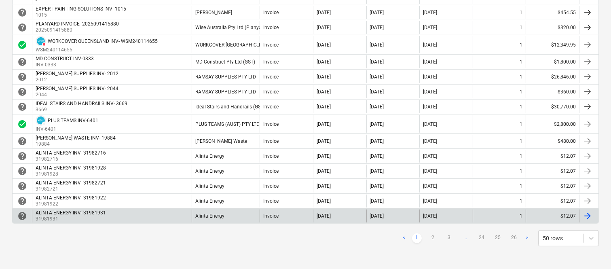
click at [434, 236] on link "2" at bounding box center [433, 238] width 10 height 10
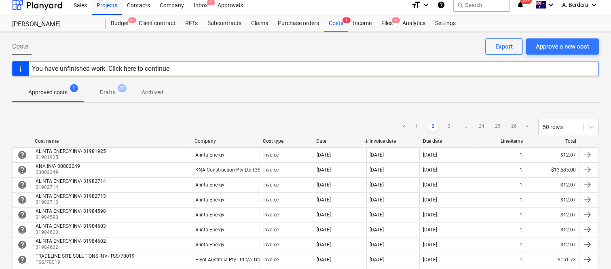
scroll to position [0, 0]
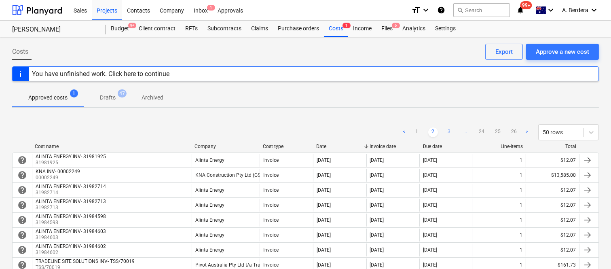
click at [448, 132] on link "3" at bounding box center [449, 132] width 10 height 10
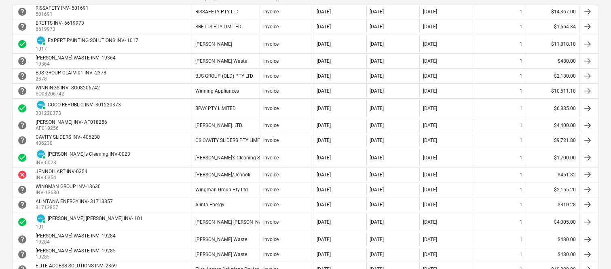
scroll to position [162, 0]
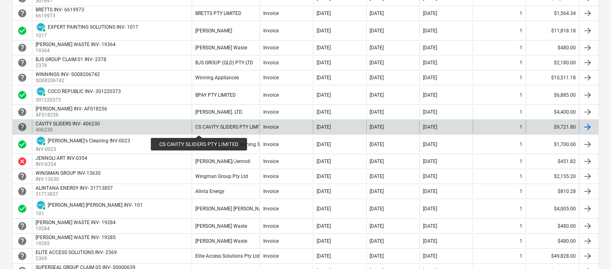
click at [199, 128] on div "CS CAVITY SLIDERS PTY LIMITED" at bounding box center [231, 127] width 72 height 6
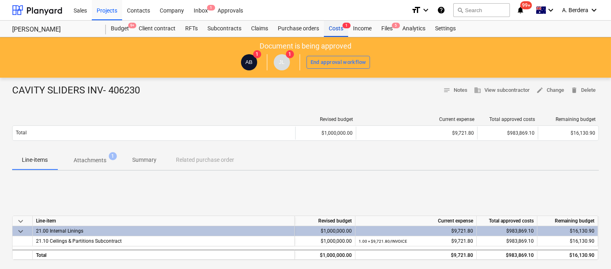
drag, startPoint x: 337, startPoint y: 27, endPoint x: 333, endPoint y: 26, distance: 4.2
click at [337, 27] on div "Costs 1" at bounding box center [336, 29] width 24 height 16
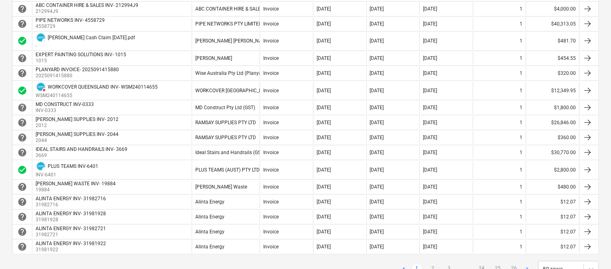
scroll to position [700, 0]
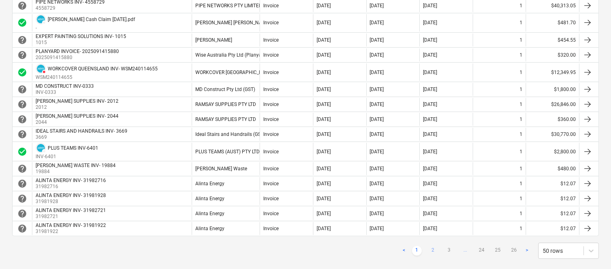
click at [432, 251] on link "2" at bounding box center [433, 251] width 10 height 10
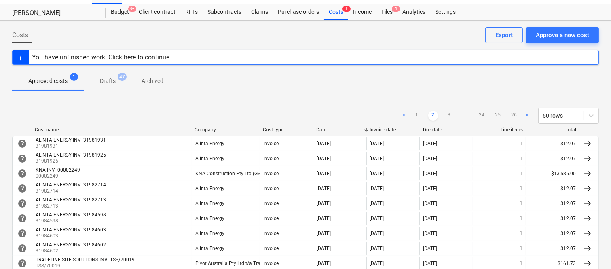
scroll to position [9, 0]
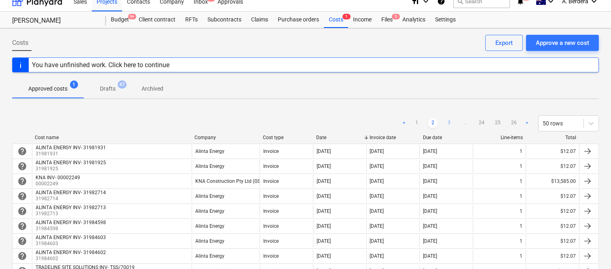
click at [451, 119] on link "3" at bounding box center [449, 123] width 10 height 10
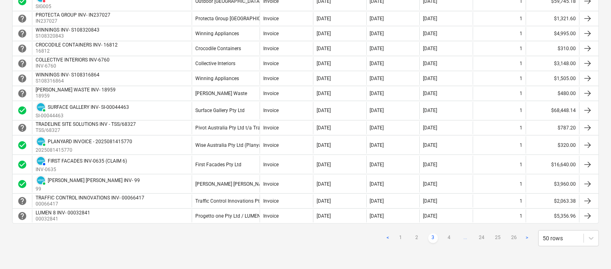
scroll to position [778, 0]
click at [451, 236] on link "4" at bounding box center [449, 238] width 10 height 10
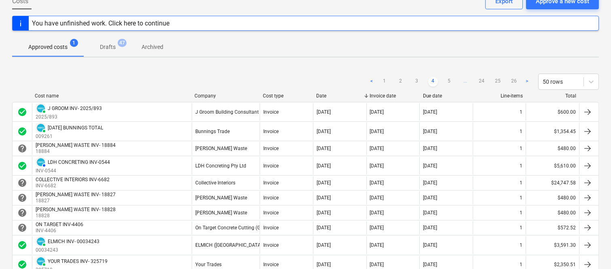
scroll to position [33, 0]
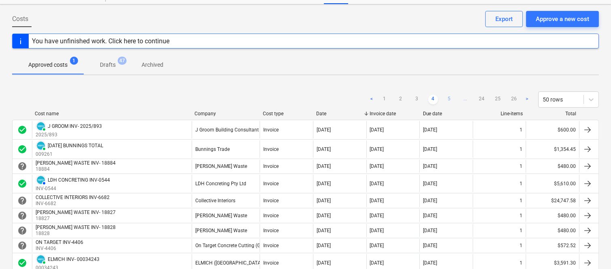
click at [453, 98] on link "5" at bounding box center [449, 100] width 10 height 10
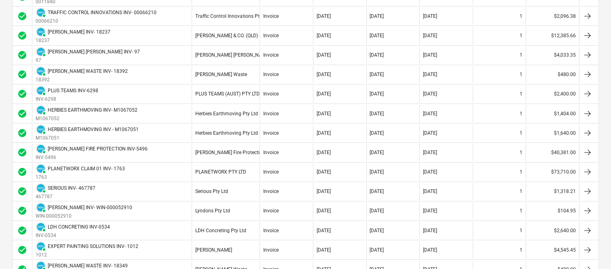
scroll to position [320, 0]
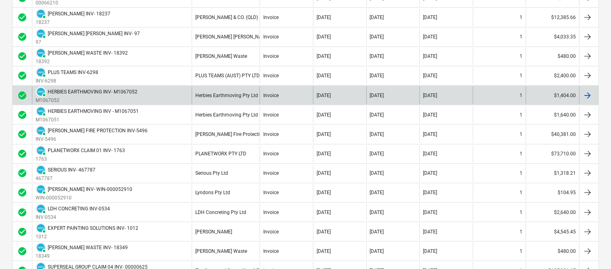
click at [156, 96] on div "PAID HERBIES EARTHMOVING INV- M1067052 M1067052" at bounding box center [112, 94] width 160 height 17
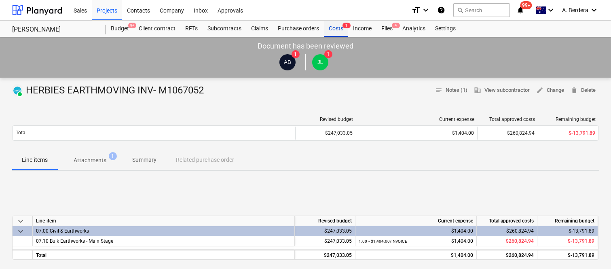
click at [336, 25] on div "Costs 1" at bounding box center [336, 29] width 24 height 16
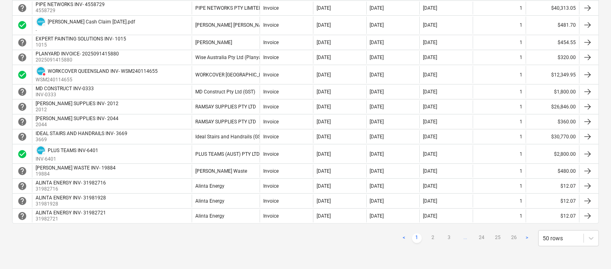
scroll to position [714, 0]
click at [432, 236] on link "2" at bounding box center [433, 238] width 10 height 10
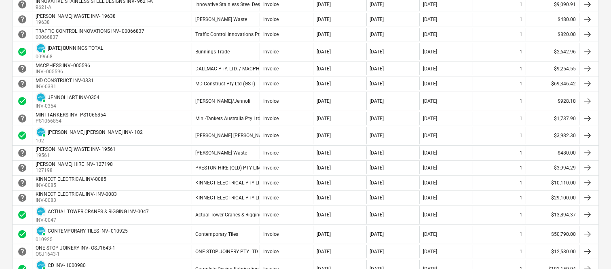
scroll to position [580, 0]
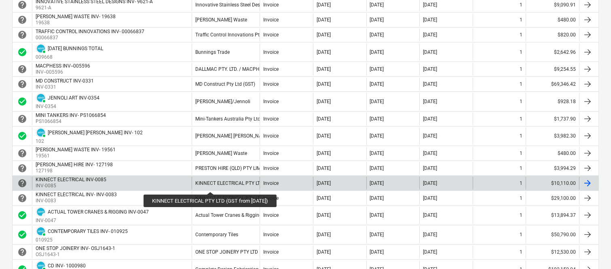
click at [211, 184] on div "KINNECT ELECTRICAL PTY LTD (GST from 1/1/25)" at bounding box center [249, 183] width 108 height 6
